Goal: Transaction & Acquisition: Purchase product/service

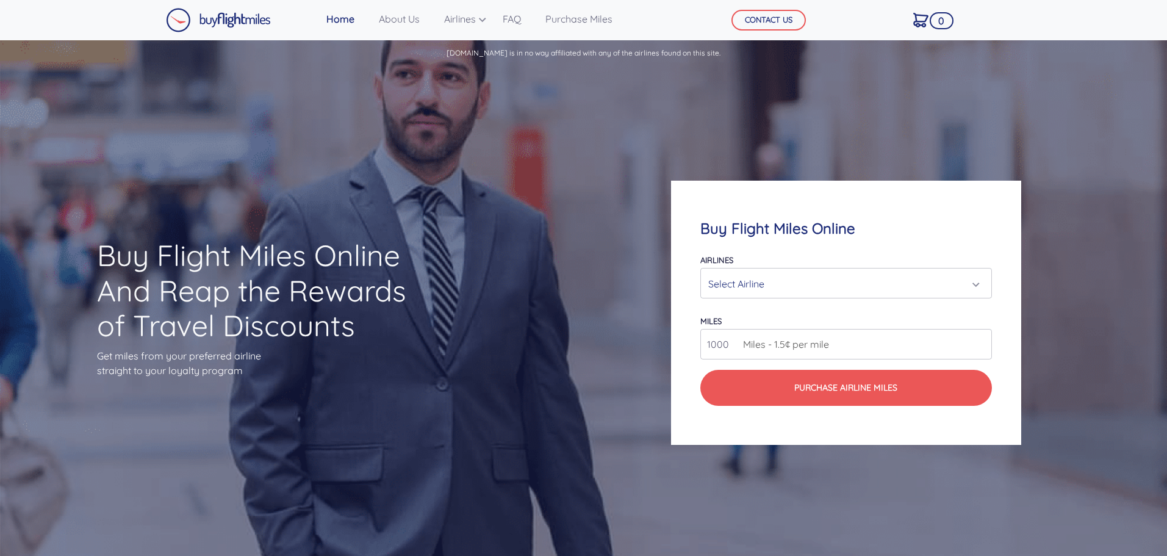
click at [784, 277] on div "Select Airline" at bounding box center [843, 283] width 268 height 23
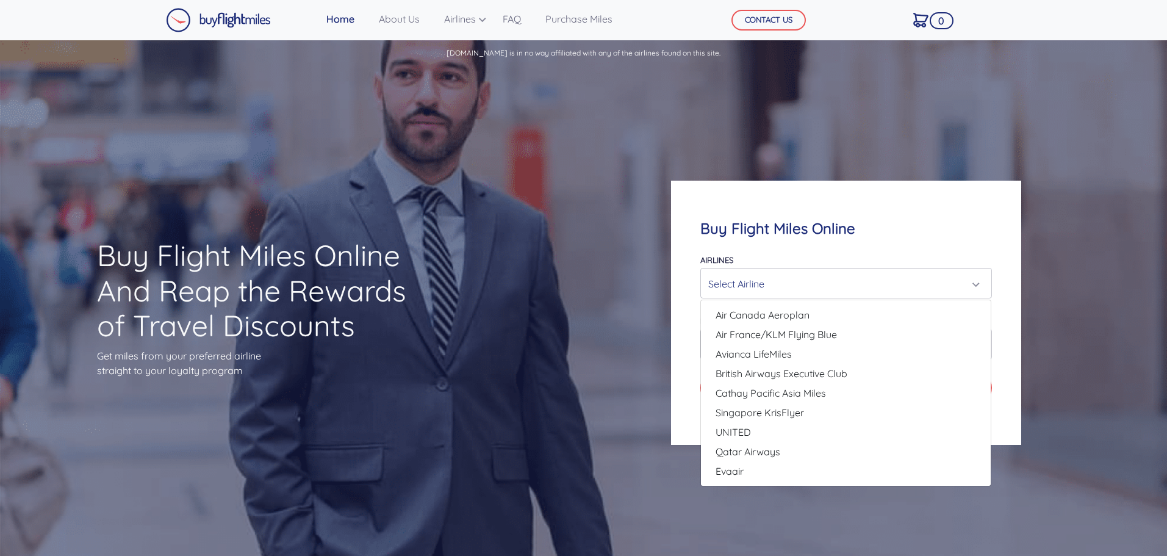
drag, startPoint x: 784, startPoint y: 277, endPoint x: 698, endPoint y: 342, distance: 108.1
click at [698, 342] on div "Buy Flight Miles Online Airlines Air Canada Aeroplan Air France/KLM Flying Blue…" at bounding box center [846, 313] width 350 height 264
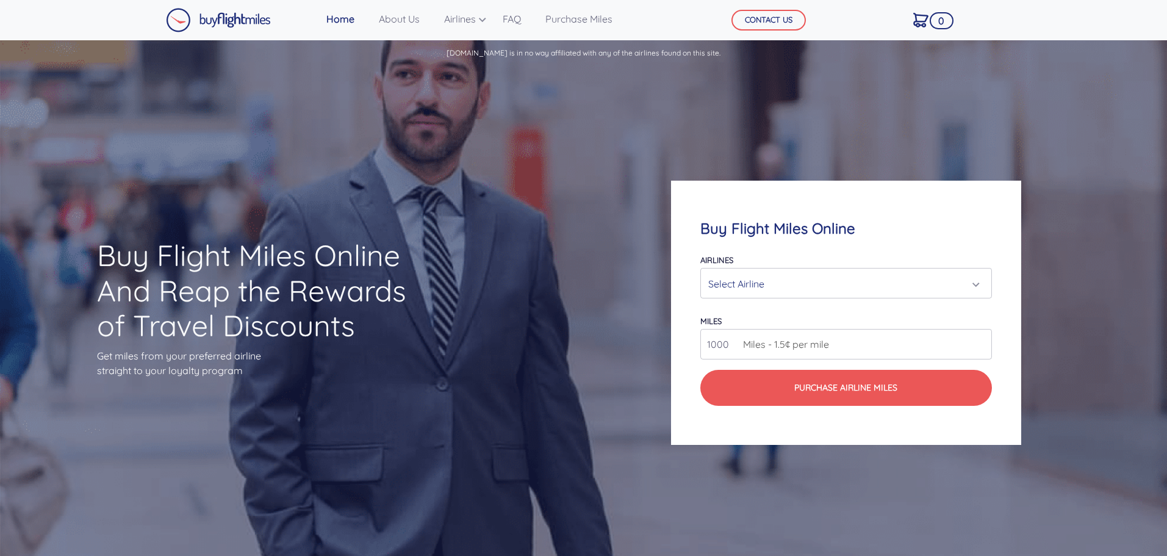
click at [779, 276] on div "Select Airline" at bounding box center [843, 283] width 268 height 23
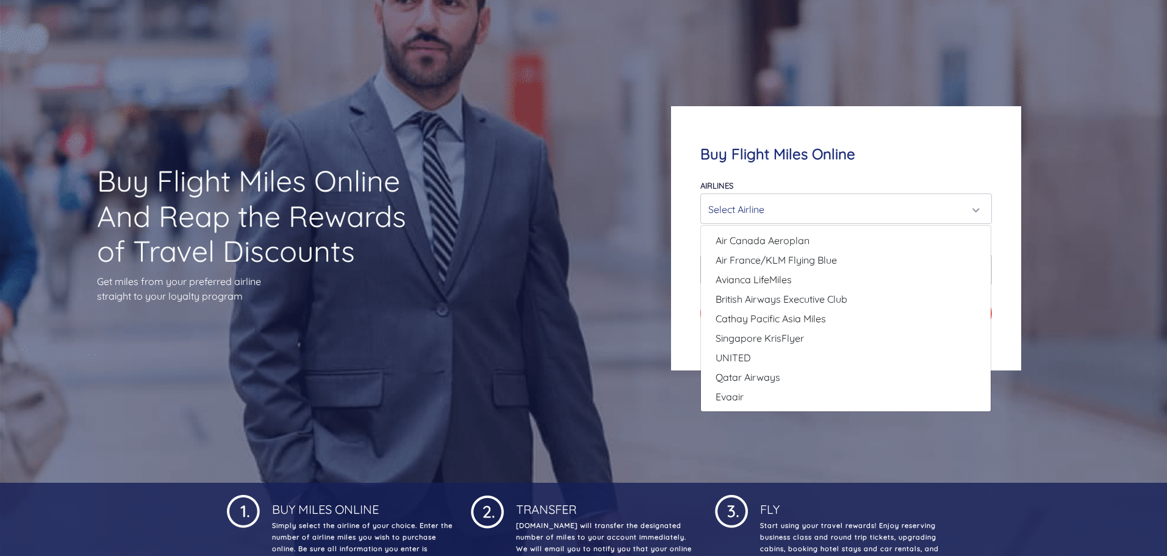
scroll to position [61, 0]
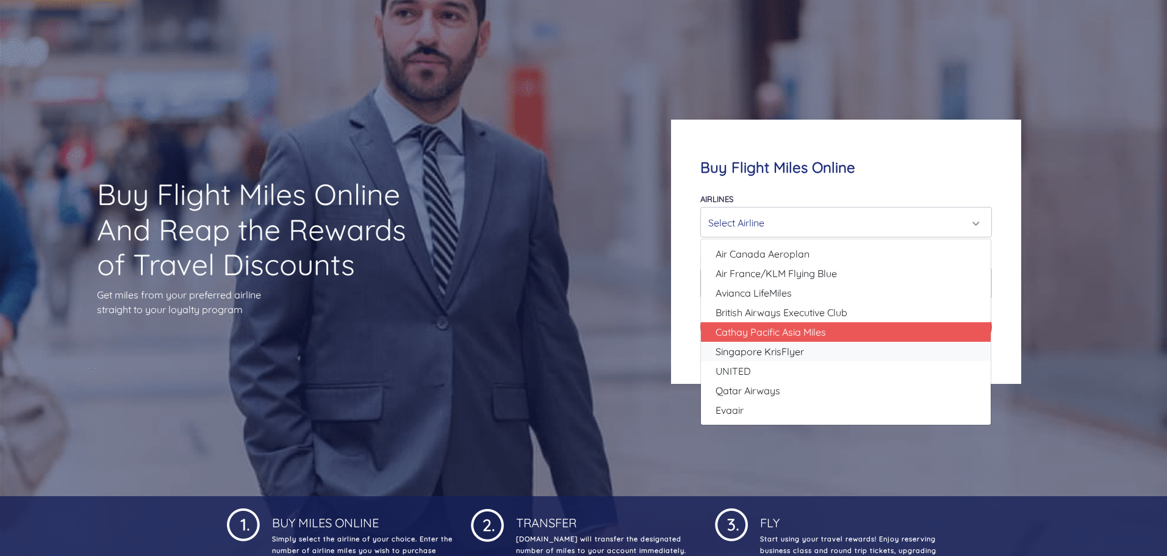
drag, startPoint x: 735, startPoint y: 355, endPoint x: 738, endPoint y: 338, distance: 16.8
click at [738, 338] on ul "Air Canada Aeroplan Air France/KLM Flying Blue Avianca LifeMiles British Airway…" at bounding box center [846, 332] width 290 height 176
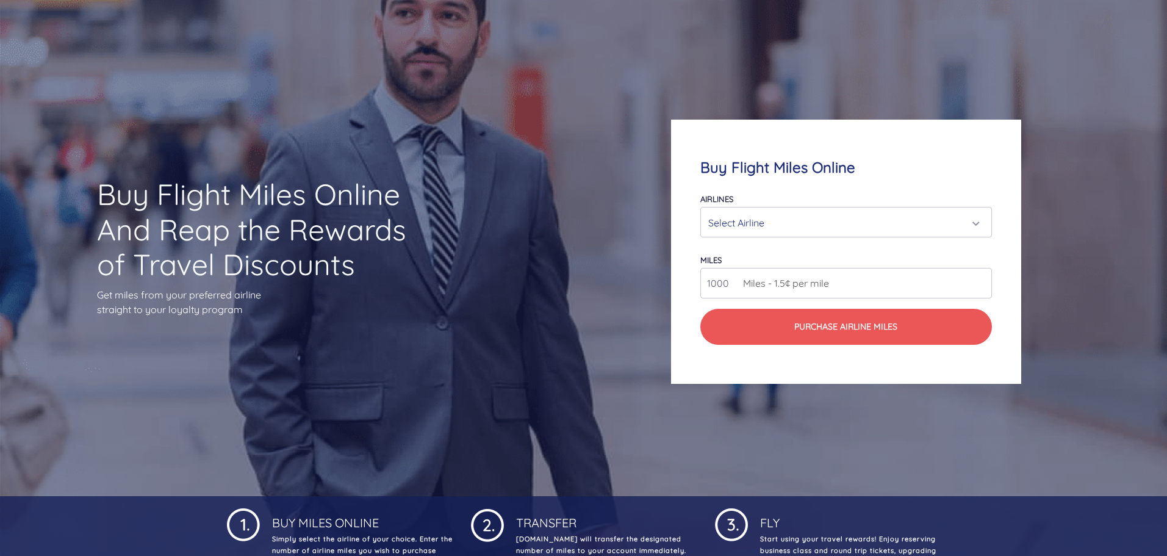
click at [737, 221] on div "Select Airline" at bounding box center [843, 222] width 268 height 23
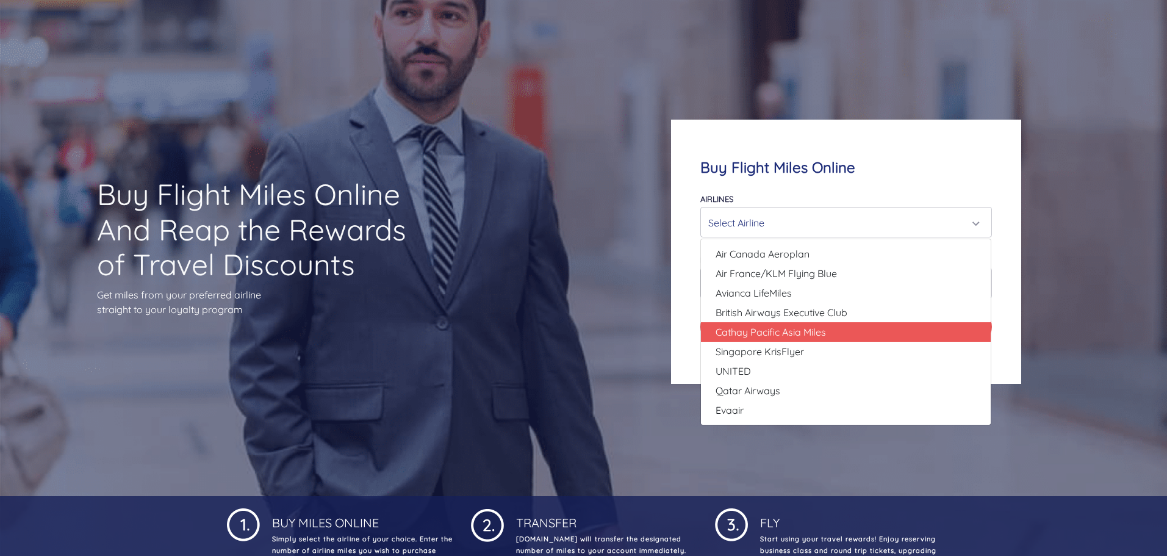
click at [746, 331] on span "Cathay Pacific Asia Miles" at bounding box center [771, 332] width 110 height 15
select select "Cathay Pacific Asia Miles"
type input "80000"
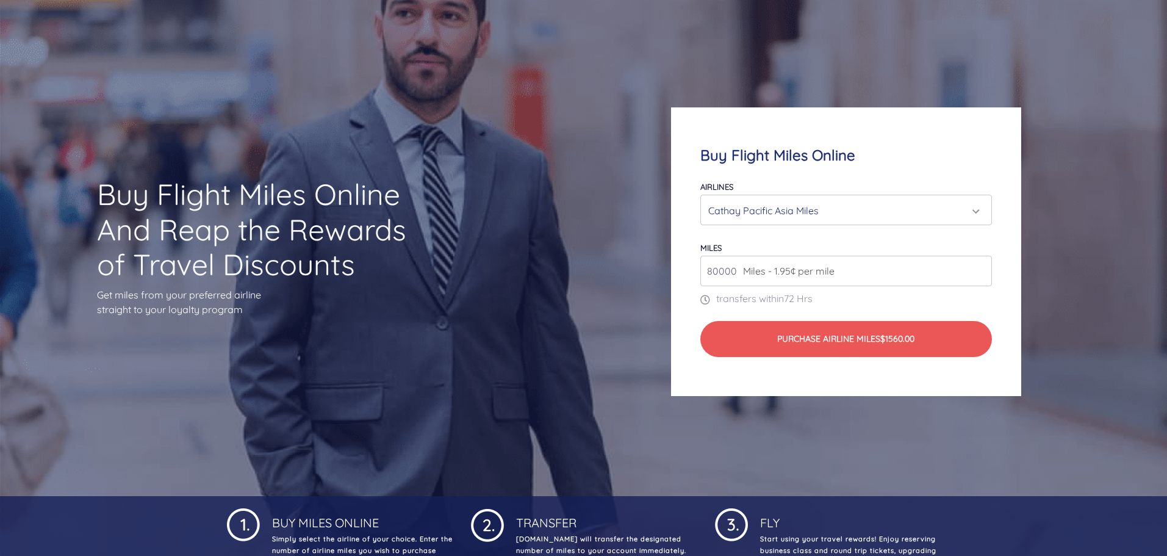
click at [742, 265] on span "Miles - 1.95¢ per mile" at bounding box center [786, 271] width 98 height 15
click at [748, 272] on span "Miles - 1.95¢ per mile" at bounding box center [786, 271] width 98 height 15
click at [802, 278] on span "Miles - 1.95¢ per mile" at bounding box center [786, 271] width 98 height 15
click at [982, 275] on input "80000" at bounding box center [846, 271] width 291 height 31
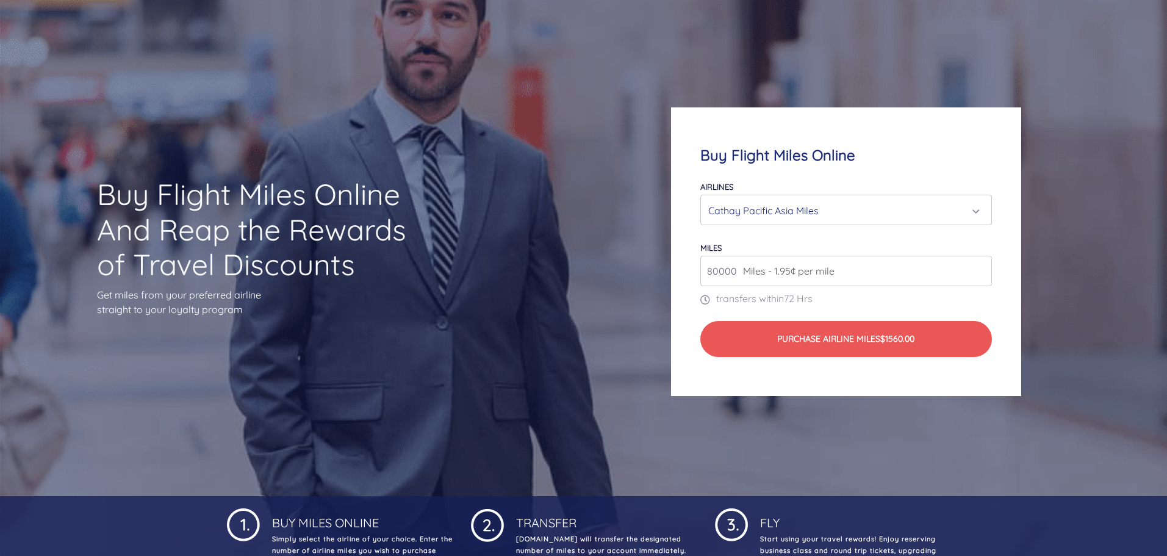
click at [982, 275] on input "80000" at bounding box center [846, 271] width 291 height 31
click at [842, 272] on input "80000" at bounding box center [846, 271] width 291 height 31
click at [842, 270] on input "80000" at bounding box center [846, 271] width 291 height 31
type input "60000"
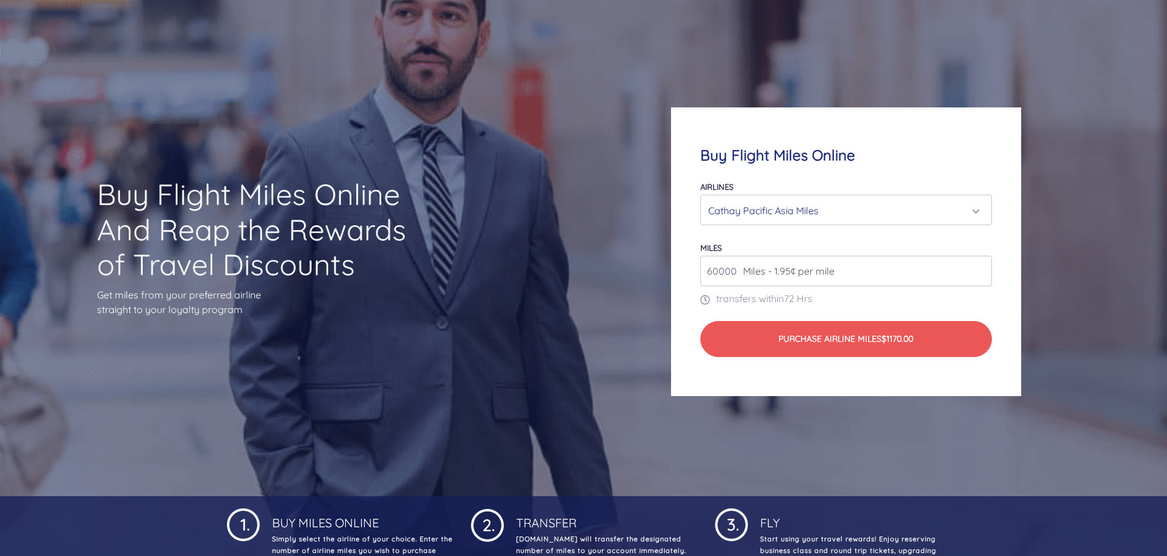
click at [784, 212] on div "Cathay Pacific Asia Miles" at bounding box center [843, 210] width 268 height 23
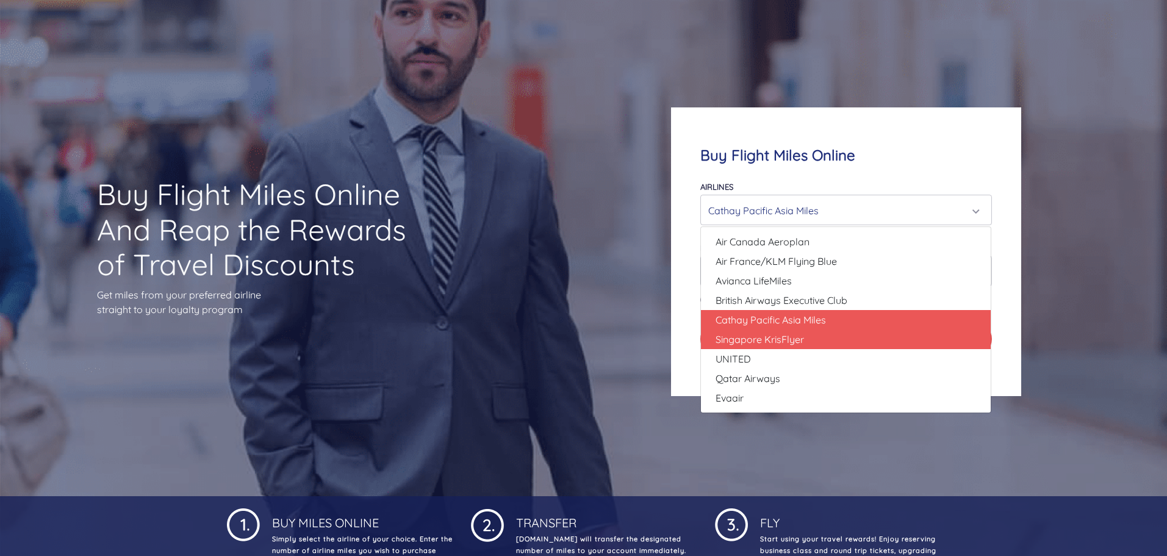
click at [776, 340] on span "Singapore KrisFlyer" at bounding box center [760, 339] width 88 height 15
select select "Singapore KrisFlyer"
type input "80000"
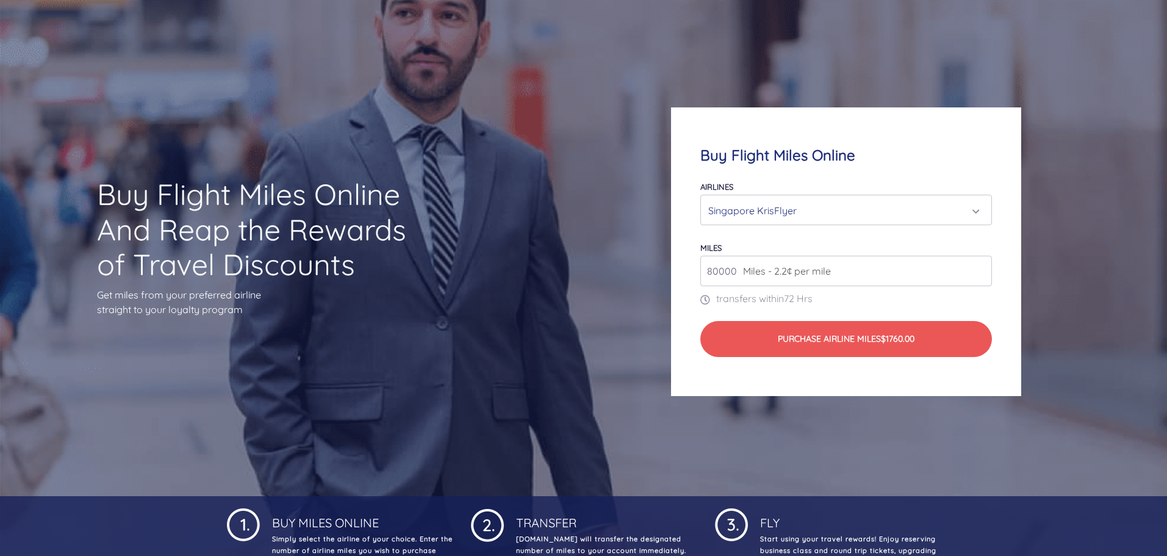
click at [734, 269] on input "80000" at bounding box center [846, 271] width 291 height 31
click at [770, 213] on div "Singapore KrisFlyer" at bounding box center [843, 210] width 268 height 23
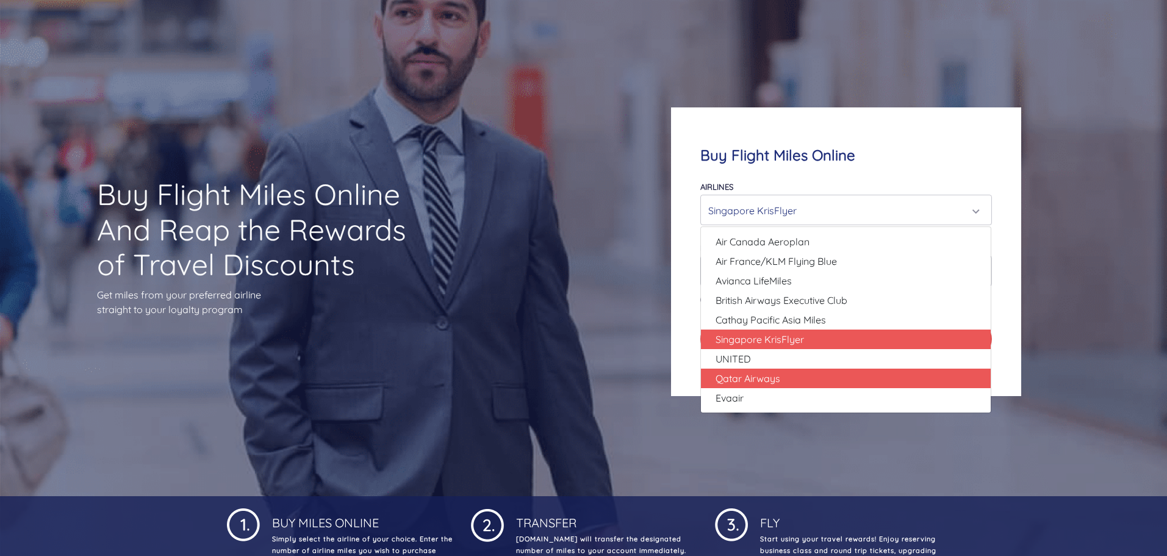
click at [768, 374] on span "Qatar Airways" at bounding box center [748, 378] width 65 height 15
select select "Qatar Airways"
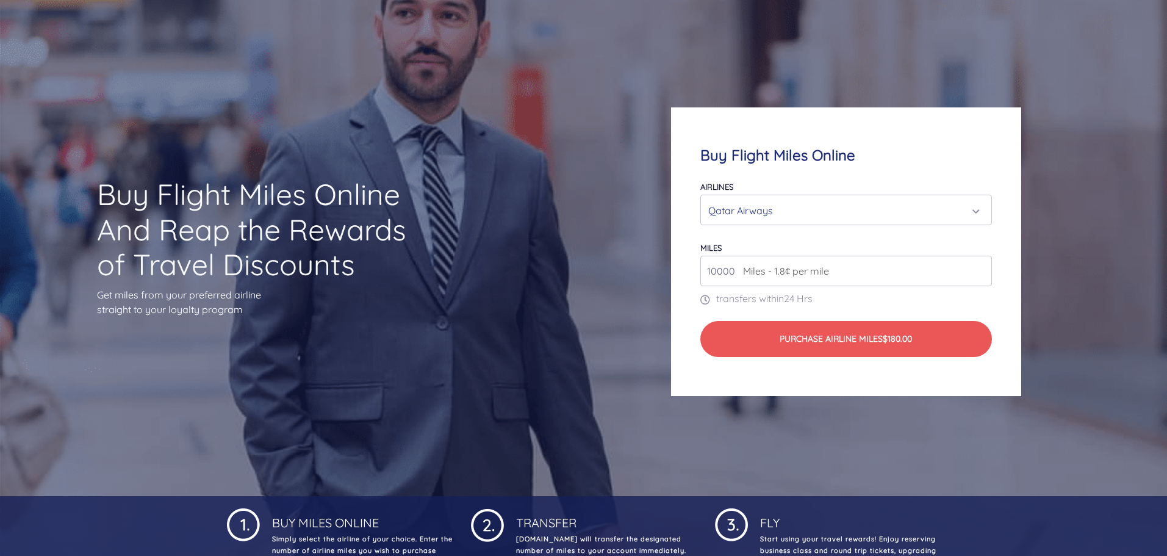
click at [840, 295] on p "transfers within 24 Hrs" at bounding box center [846, 298] width 291 height 15
click at [738, 271] on span "Miles - 1.8¢ per mile" at bounding box center [783, 271] width 92 height 15
click at [729, 275] on input "10000" at bounding box center [846, 271] width 291 height 31
click at [710, 269] on input "10000" at bounding box center [846, 271] width 291 height 31
type input "80000"
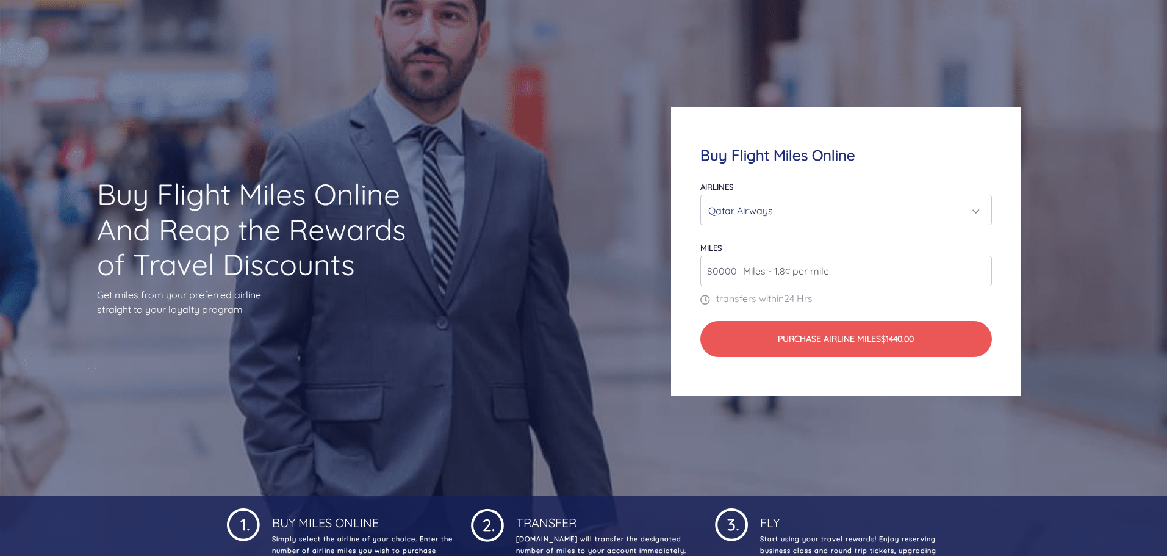
click at [881, 302] on p "transfers within 24 Hrs" at bounding box center [846, 298] width 291 height 15
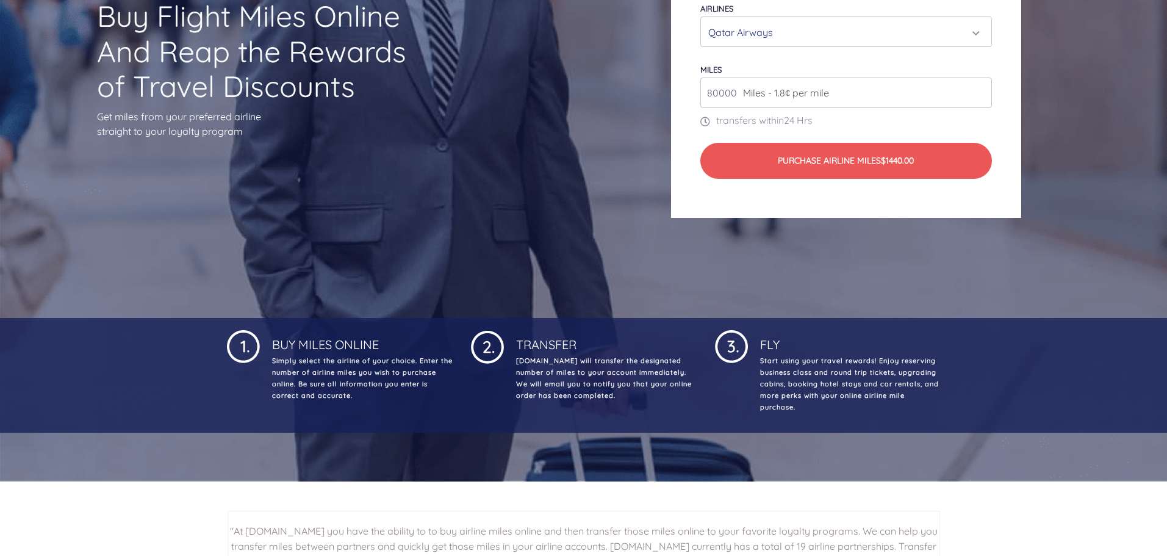
scroll to position [244, 0]
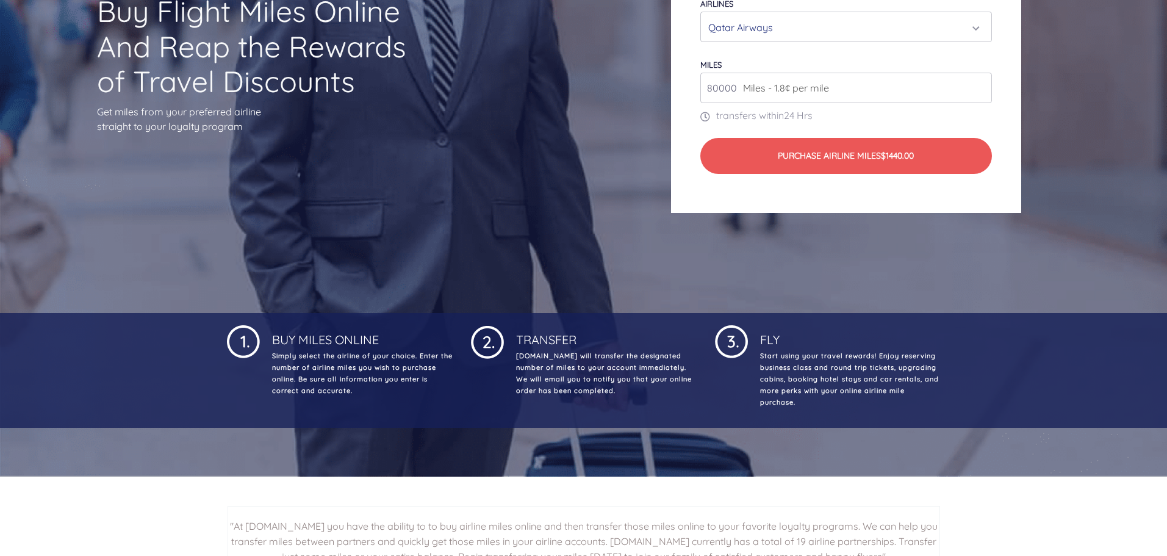
drag, startPoint x: 585, startPoint y: 352, endPoint x: 671, endPoint y: 399, distance: 98.0
click at [671, 399] on div "Transfer [DOMAIN_NAME] will transfer the designated number of miles to your acc…" at bounding box center [605, 370] width 183 height 95
drag, startPoint x: 656, startPoint y: 389, endPoint x: 466, endPoint y: 377, distance: 190.2
click at [474, 377] on div "Transfer [DOMAIN_NAME] will transfer the designated number of miles to your acc…" at bounding box center [584, 370] width 244 height 95
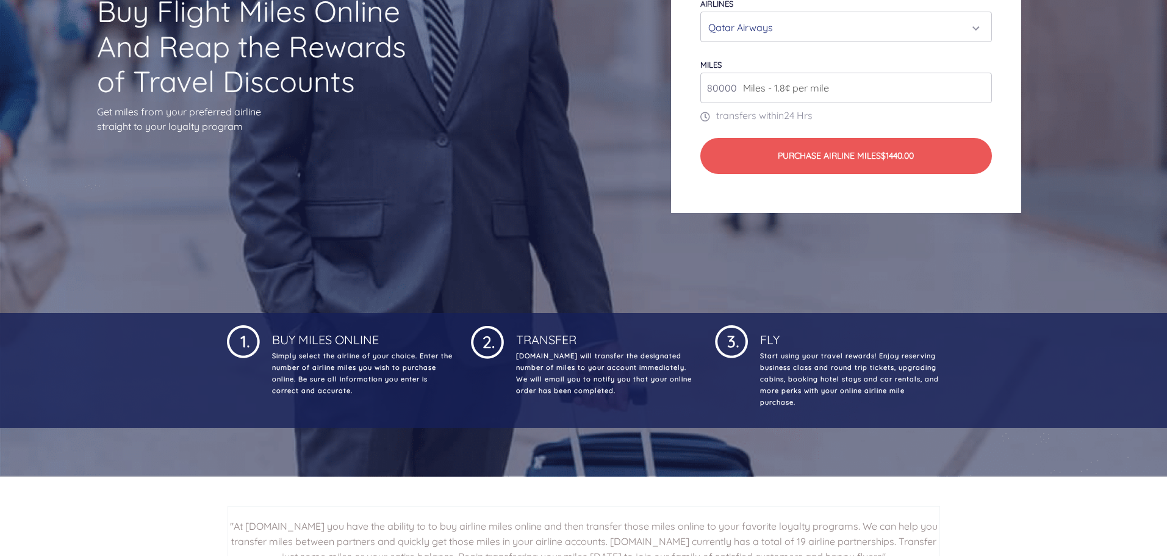
click at [441, 380] on p "Simply select the airline of your choice. Enter the number of airline miles you…" at bounding box center [361, 373] width 183 height 46
